Goal: Use online tool/utility: Utilize a website feature to perform a specific function

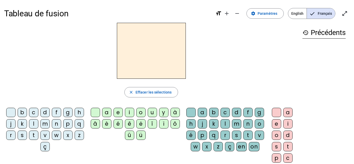
click at [50, 113] on div "d" at bounding box center [44, 112] width 9 height 9
click at [151, 113] on div "u" at bounding box center [152, 112] width 9 height 9
click at [50, 112] on div "d" at bounding box center [44, 112] width 9 height 9
click at [38, 137] on div "t" at bounding box center [33, 135] width 9 height 9
click at [108, 113] on div "a" at bounding box center [106, 112] width 9 height 9
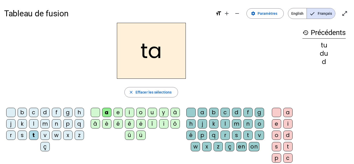
click at [117, 114] on div "e" at bounding box center [118, 112] width 9 height 9
click at [50, 112] on div "d" at bounding box center [44, 112] width 9 height 9
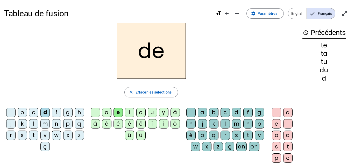
click at [16, 125] on div "j" at bounding box center [10, 123] width 9 height 9
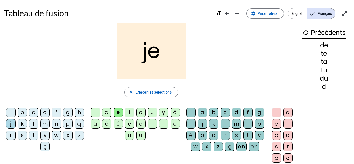
click at [50, 125] on div "m" at bounding box center [44, 123] width 9 height 9
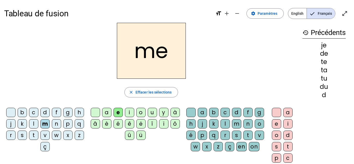
click at [106, 114] on div "a" at bounding box center [106, 112] width 9 height 9
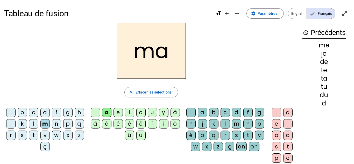
click at [230, 124] on div "l" at bounding box center [225, 123] width 9 height 9
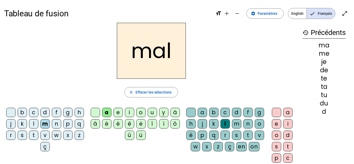
drag, startPoint x: 318, startPoint y: 46, endPoint x: 326, endPoint y: 115, distance: 69.7
click at [326, 115] on div "history Précédents ma me je de te ta tu du d" at bounding box center [324, 102] width 52 height 159
click at [232, 55] on div "mal" at bounding box center [151, 51] width 294 height 56
